Goal: Task Accomplishment & Management: Complete application form

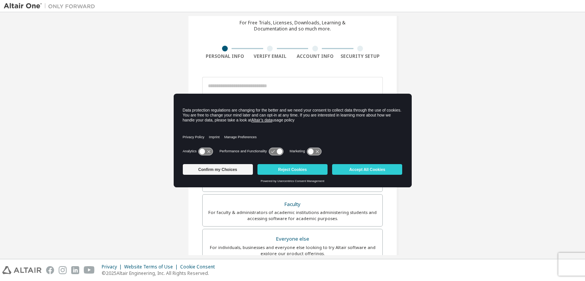
scroll to position [34, 0]
click at [380, 169] on button "Accept All Cookies" at bounding box center [367, 169] width 70 height 11
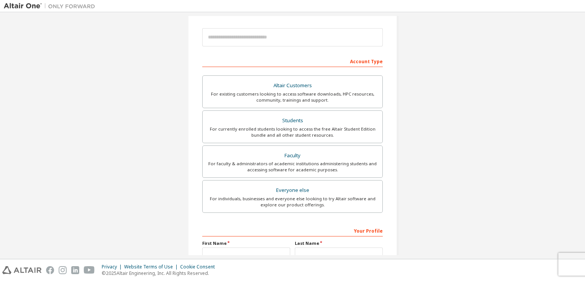
scroll to position [82, 0]
click at [348, 134] on div "For currently enrolled students looking to access the free Altair Student Editi…" at bounding box center [292, 132] width 171 height 12
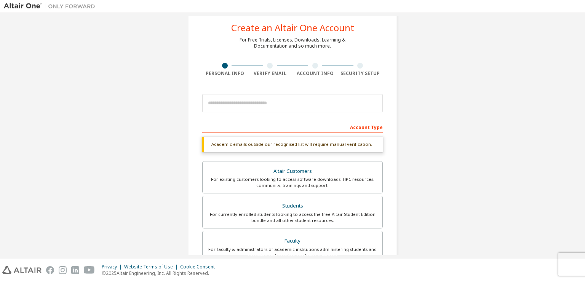
scroll to position [0, 0]
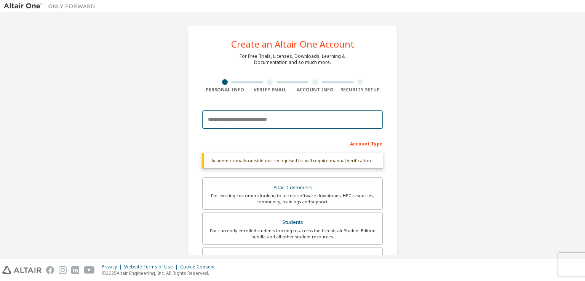
click at [267, 118] on input "email" at bounding box center [292, 119] width 180 height 18
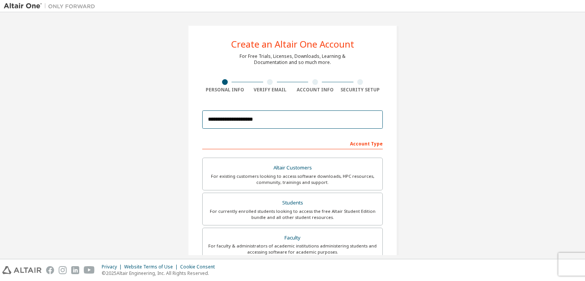
scroll to position [163, 0]
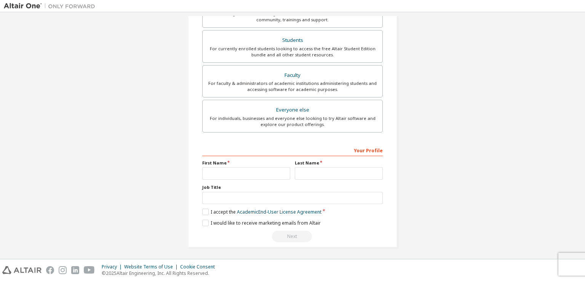
type input "**********"
click at [232, 174] on input "text" at bounding box center [246, 173] width 88 height 13
type input "**********"
click at [321, 170] on input "text" at bounding box center [339, 173] width 88 height 13
type input "*********"
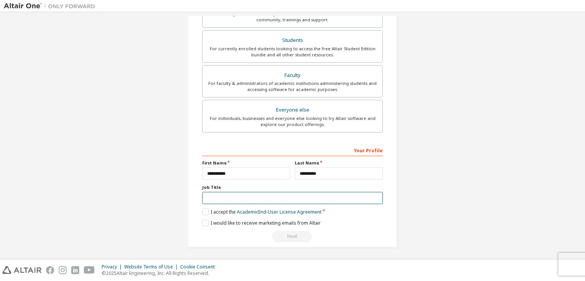
click at [319, 192] on input "text" at bounding box center [292, 198] width 180 height 13
type input "*******"
click at [204, 212] on label "I accept the Academic End-User License Agreement" at bounding box center [261, 212] width 119 height 6
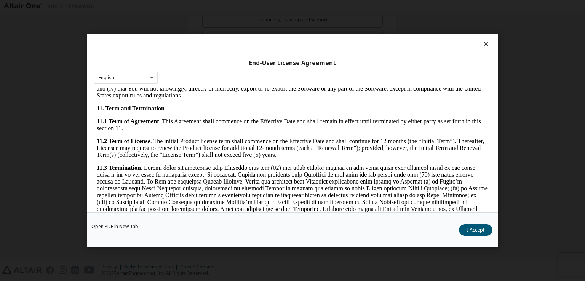
scroll to position [1271, 0]
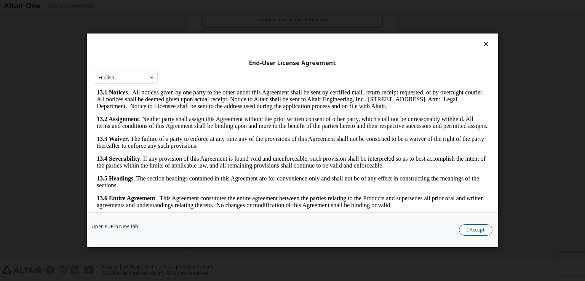
click at [483, 229] on button "I Accept" at bounding box center [476, 230] width 34 height 11
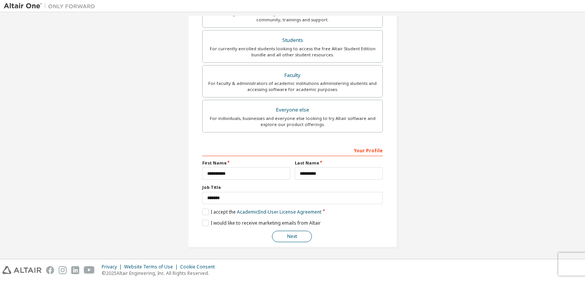
click at [294, 238] on button "Next" at bounding box center [292, 236] width 40 height 11
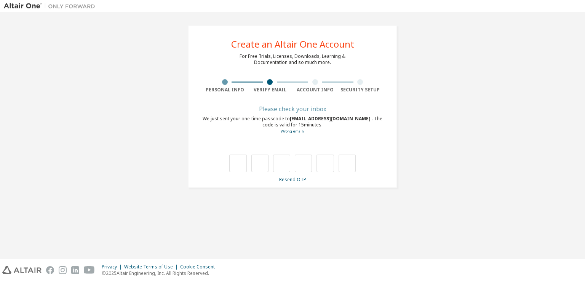
scroll to position [0, 0]
type input "*"
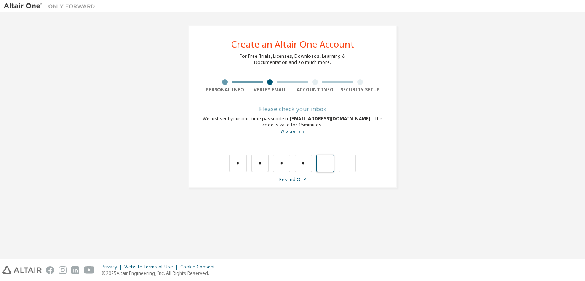
type input "*"
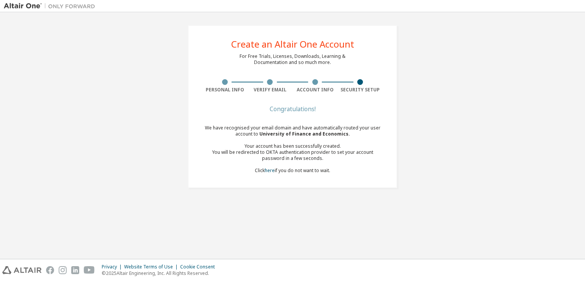
click at [343, 237] on div "Create an Altair One Account For Free Trials, Licenses, Downloads, Learning & D…" at bounding box center [292, 135] width 577 height 239
